Goal: Information Seeking & Learning: Learn about a topic

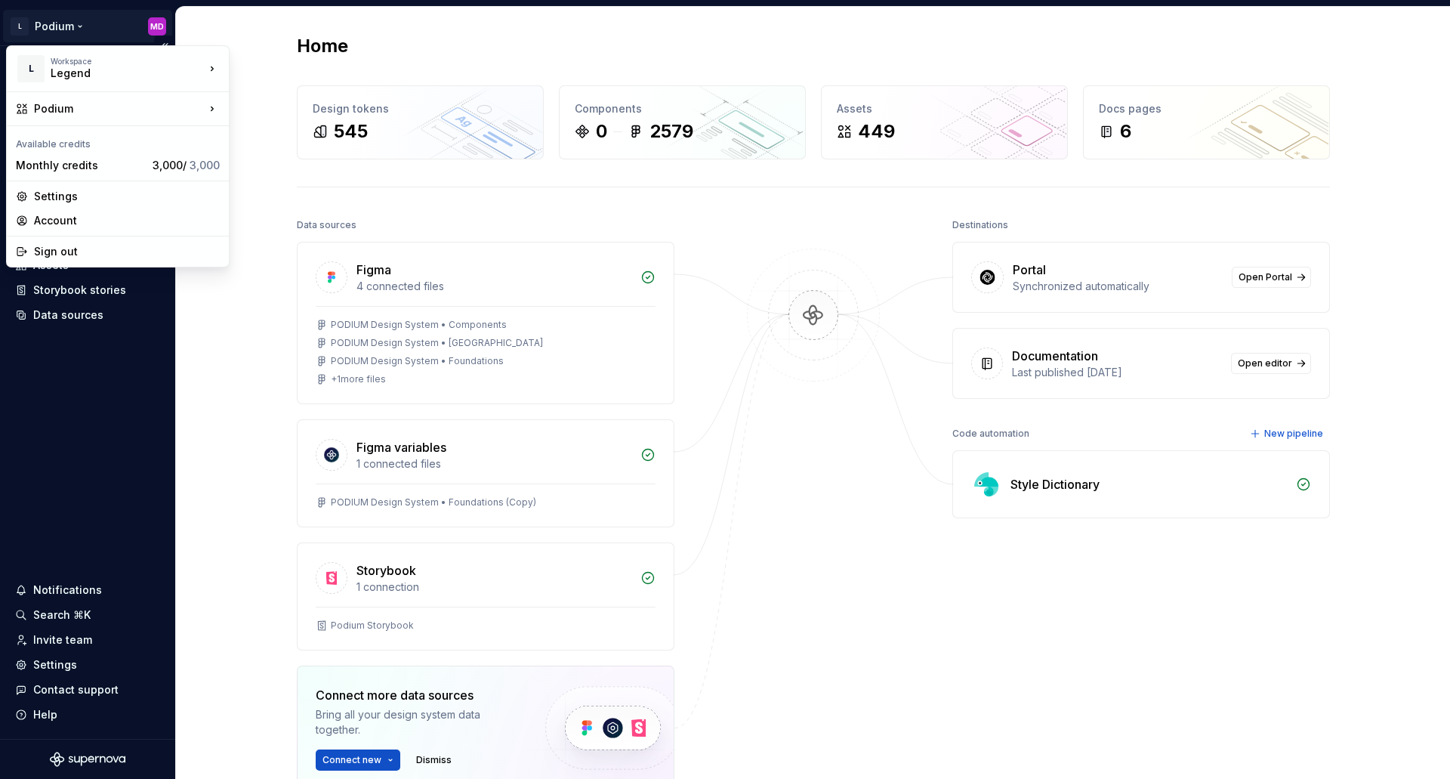
click at [55, 27] on html "L Podium MD Home Documentation Analytics Code automation Design system data Des…" at bounding box center [725, 389] width 1450 height 779
click at [224, 354] on html "L Podium MD Home Documentation Analytics Code automation Design system data Des…" at bounding box center [725, 389] width 1450 height 779
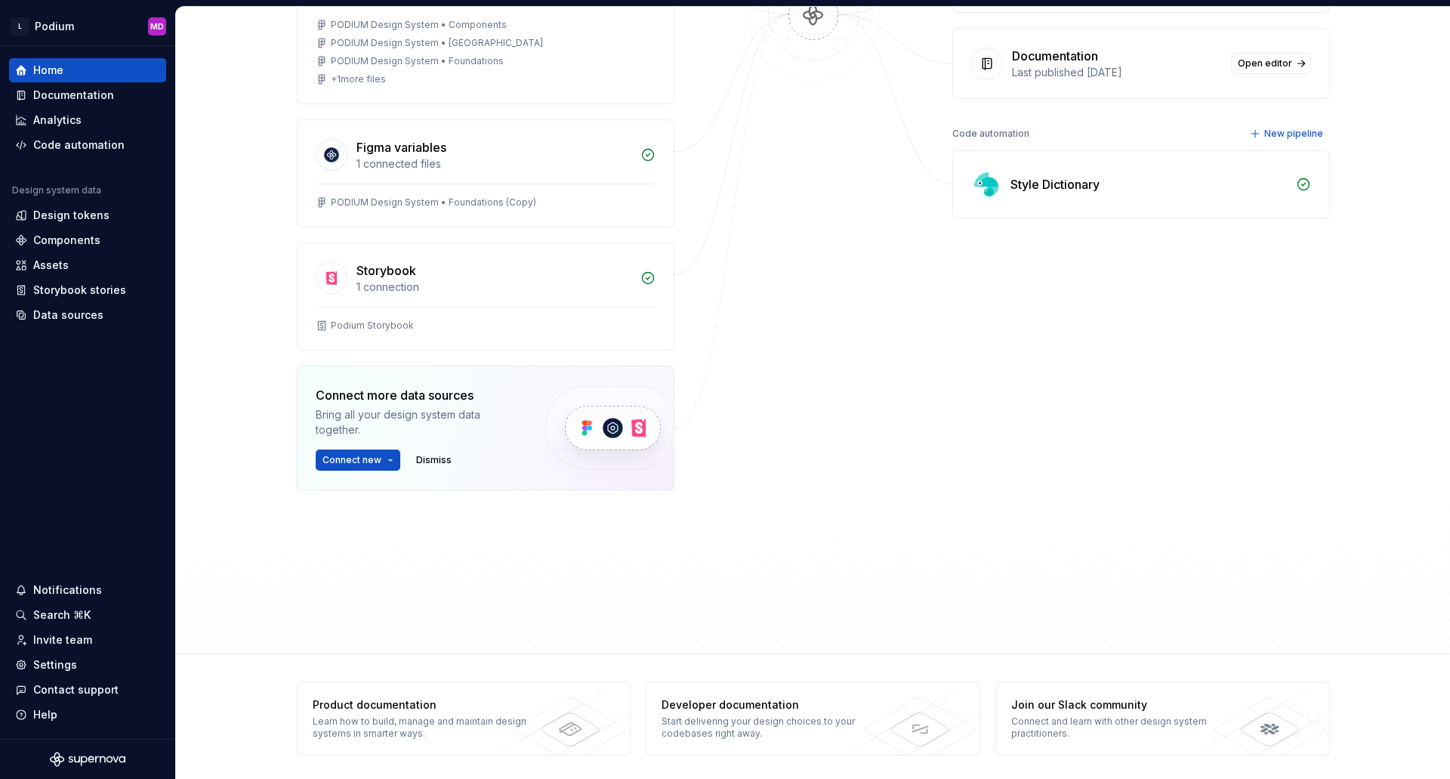
scroll to position [304, 0]
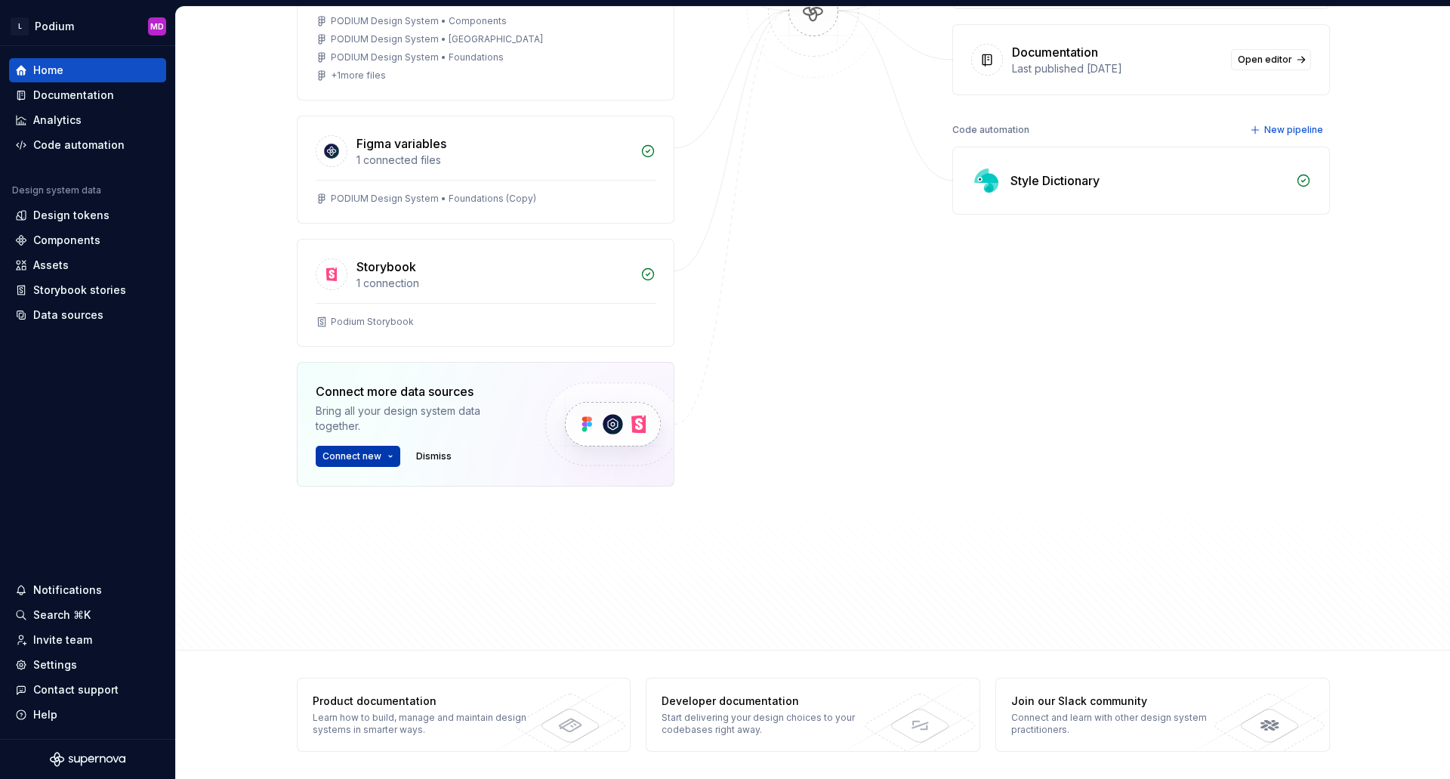
click at [378, 458] on button "Connect new" at bounding box center [358, 456] width 85 height 21
click at [746, 511] on div at bounding box center [813, 236] width 151 height 651
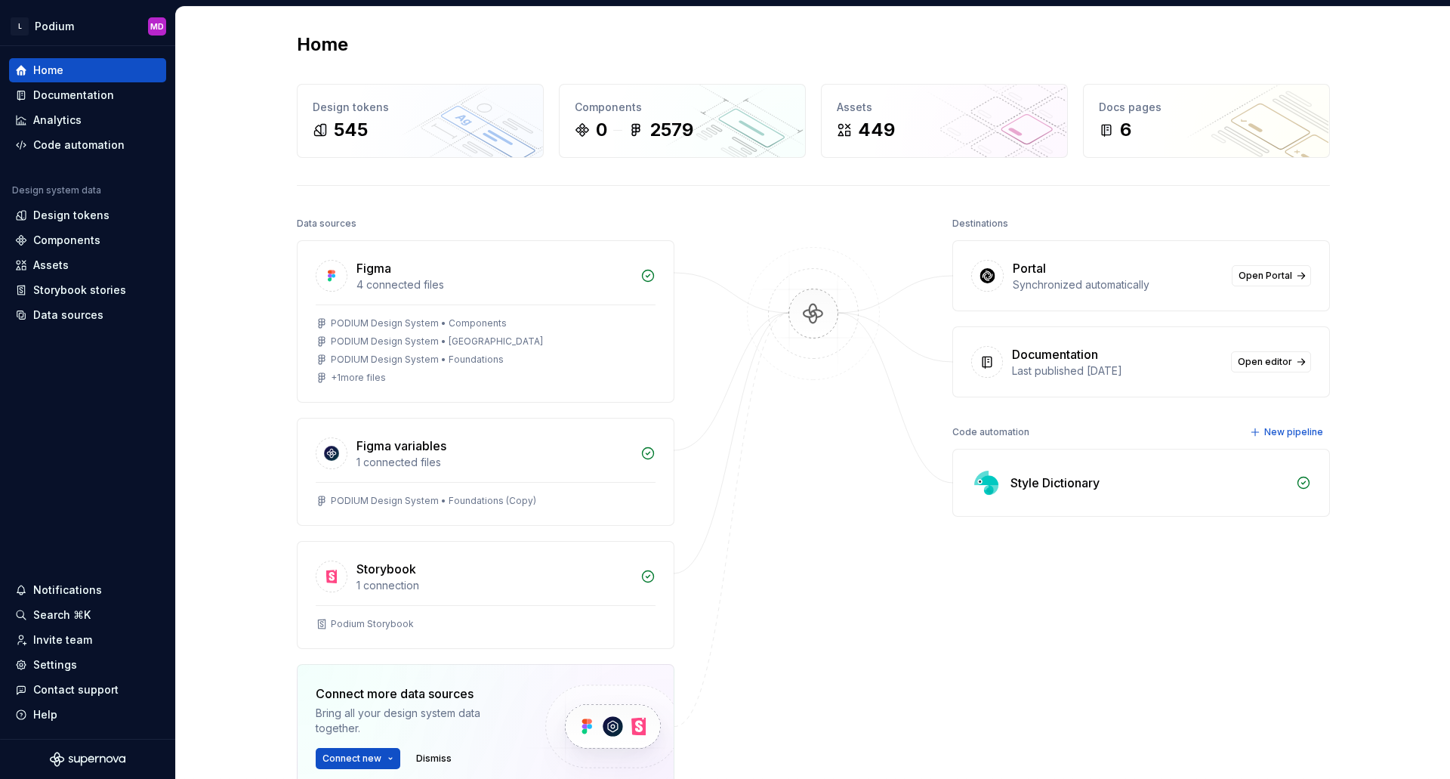
scroll to position [0, 0]
click at [67, 97] on div "Documentation" at bounding box center [73, 95] width 81 height 15
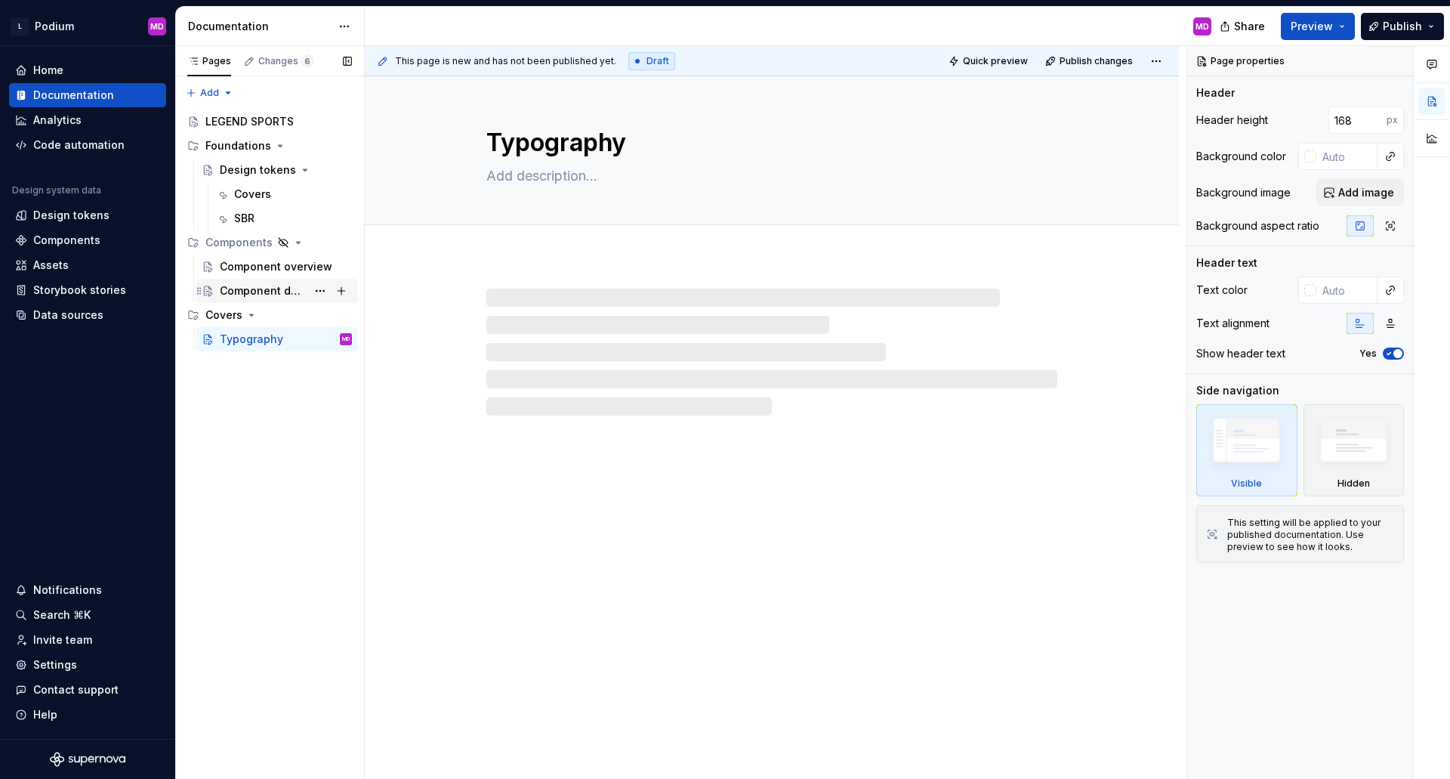
click at [267, 298] on div "Component detail" at bounding box center [263, 290] width 87 height 15
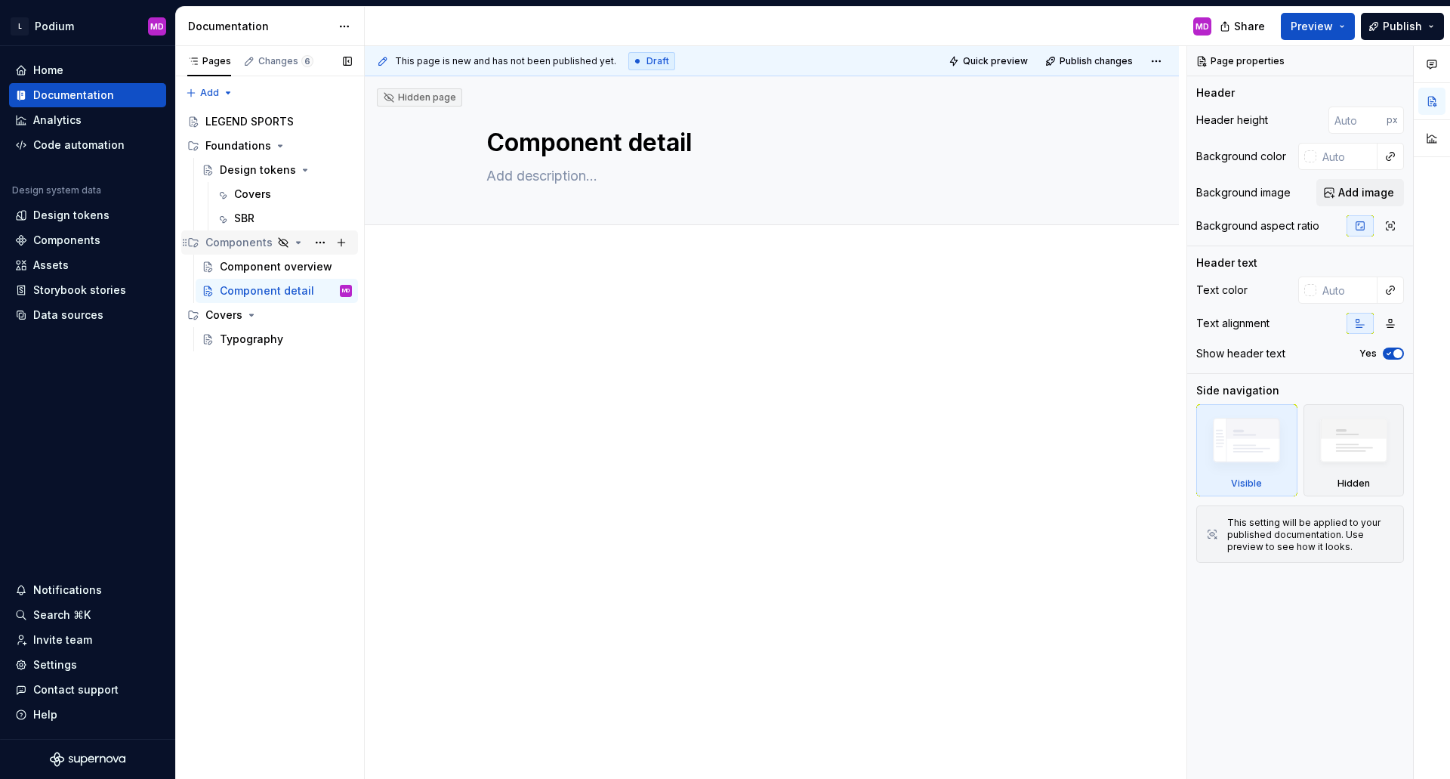
click at [270, 250] on div "Components" at bounding box center [278, 242] width 147 height 21
click at [252, 215] on div "SBR" at bounding box center [244, 218] width 20 height 15
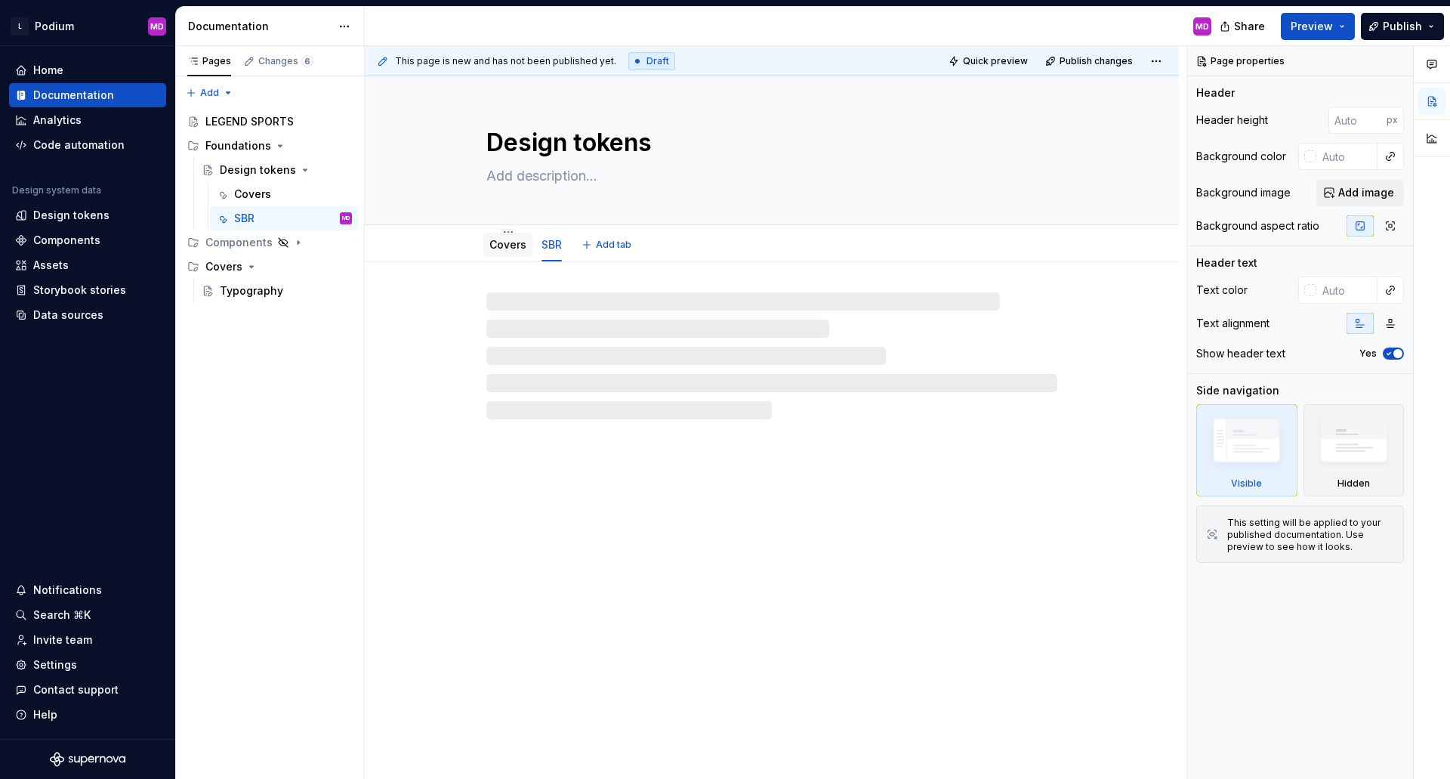
click at [504, 245] on link "Covers" at bounding box center [507, 244] width 37 height 13
type textarea "*"
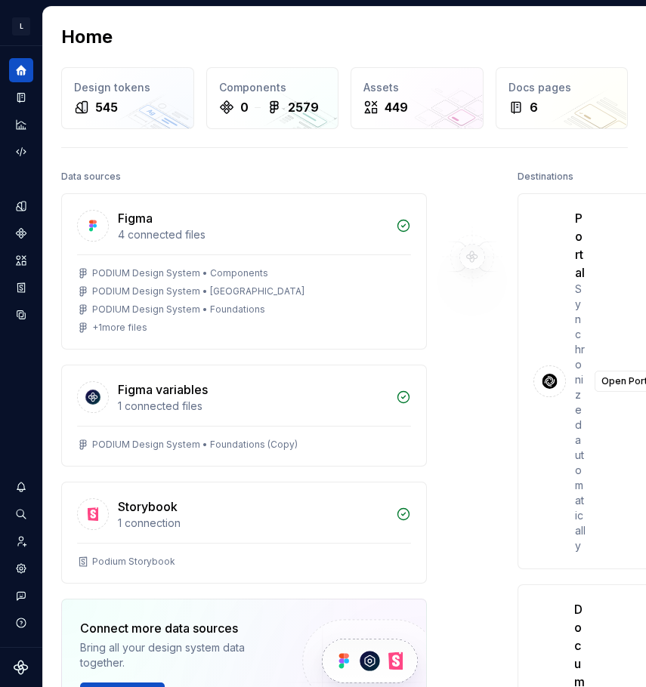
drag, startPoint x: 3, startPoint y: 372, endPoint x: -26, endPoint y: 378, distance: 29.5
click at [0, 378] on html "L Podium MD Design system data Home Design tokens 545 Components 0 2579 Assets …" at bounding box center [323, 343] width 646 height 687
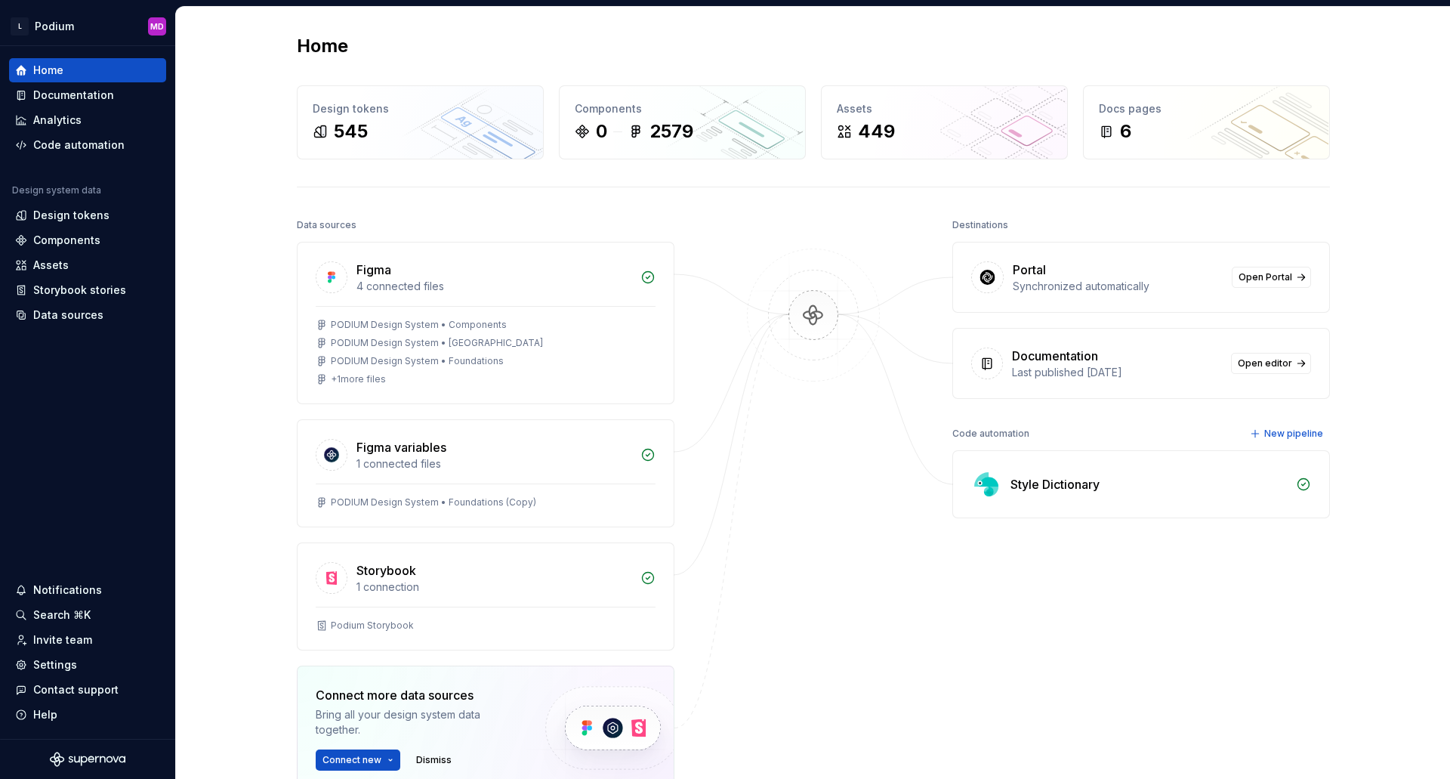
click at [862, 692] on div at bounding box center [813, 540] width 151 height 651
